Goal: Obtain resource: Download file/media

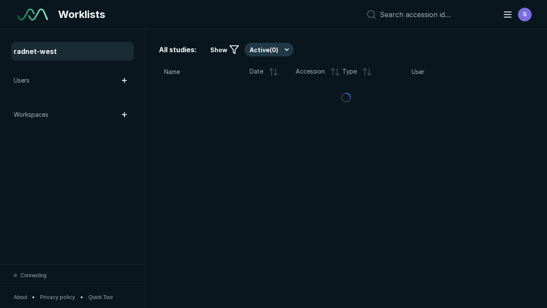
scroll to position [2332, 3558]
